Goal: Connect with others: Connect with others

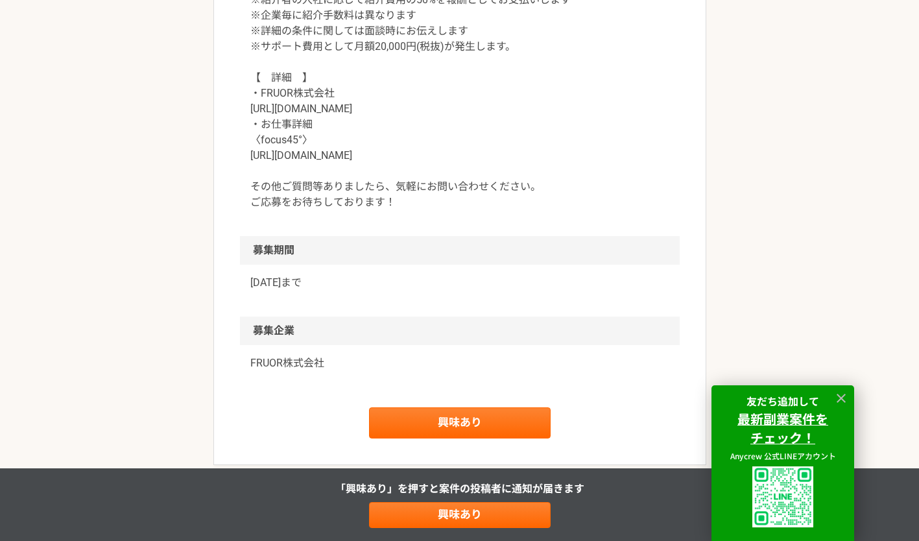
scroll to position [1401, 0]
click at [453, 419] on link "興味あり" at bounding box center [460, 422] width 182 height 31
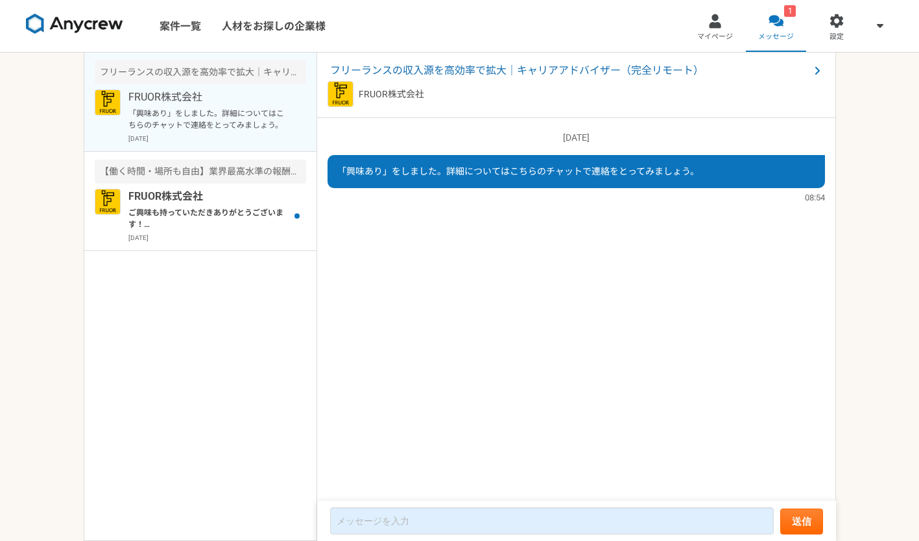
click at [210, 218] on p "ご興味も持っていただきありがとうございます！ FRUOR株式会社の[PERSON_NAME]です。 ぜひ一度オンラインにて詳細のご説明がでできればと思っており…" at bounding box center [208, 218] width 160 height 23
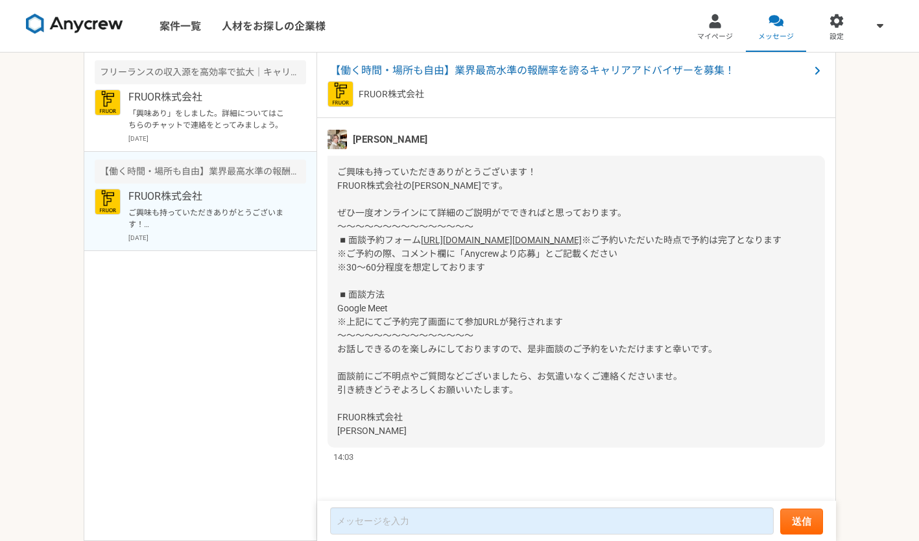
scroll to position [125, 0]
click at [423, 245] on link "[URL][DOMAIN_NAME][DOMAIN_NAME]" at bounding box center [501, 240] width 161 height 10
click at [189, 121] on p "「興味あり」をしました。詳細についてはこちらのチャットで連絡をとってみましょう。" at bounding box center [208, 119] width 160 height 23
